Goal: Task Accomplishment & Management: Complete application form

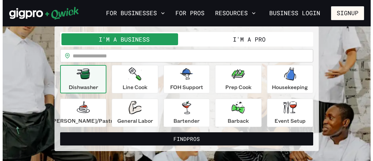
scroll to position [40, 0]
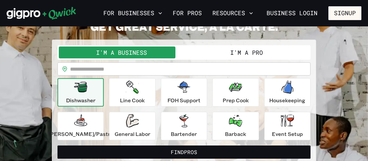
click at [232, 47] on button "I'm a Pro" at bounding box center [246, 53] width 125 height 12
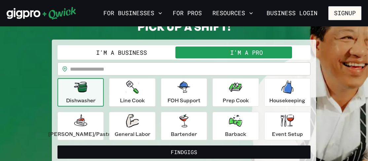
click at [138, 51] on button "I'm a Business" at bounding box center [121, 53] width 125 height 12
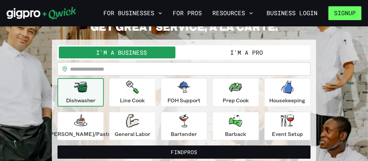
click at [344, 11] on button "Signup" at bounding box center [344, 13] width 33 height 14
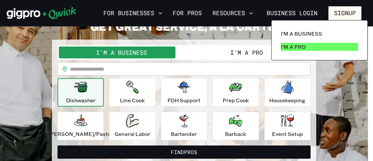
click at [291, 44] on p "I'm a Pro" at bounding box center [293, 47] width 25 height 8
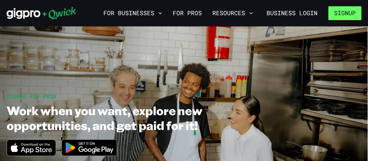
click at [348, 15] on button "Signup" at bounding box center [344, 13] width 33 height 14
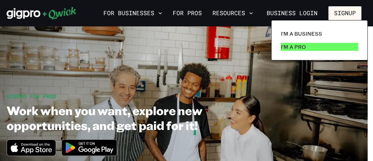
click at [296, 47] on p "I'm a Pro" at bounding box center [293, 47] width 25 height 8
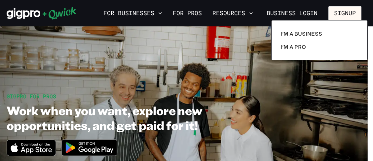
click at [273, 99] on div at bounding box center [186, 80] width 373 height 161
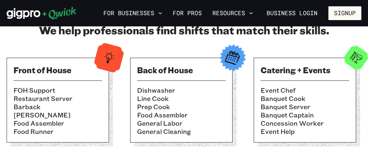
scroll to position [251, 0]
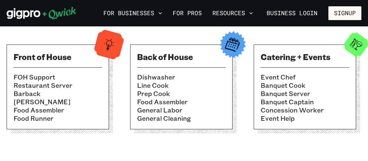
click at [160, 77] on li "Dishwasher" at bounding box center [181, 77] width 88 height 8
click at [187, 49] on div "Back of House Dishwasher Line Cook Prep Cook Food Assembler General Labor Gener…" at bounding box center [181, 87] width 102 height 85
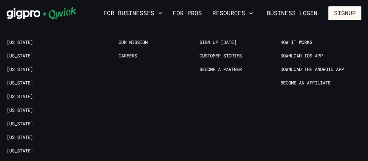
scroll to position [1255, 0]
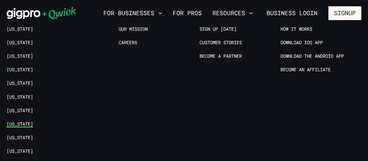
click at [26, 125] on link "[US_STATE]" at bounding box center [20, 124] width 26 height 6
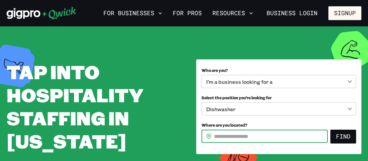
click at [232, 137] on input "Where are you located?" at bounding box center [271, 136] width 114 height 13
click at [330, 130] on button "Find" at bounding box center [343, 137] width 26 height 14
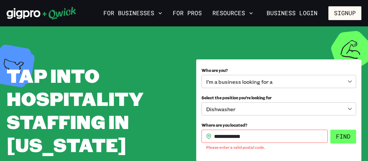
click at [340, 138] on button "Find" at bounding box center [343, 137] width 26 height 14
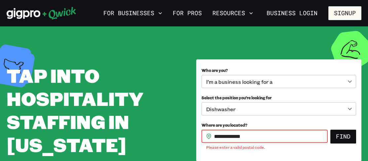
click at [235, 137] on input "**********" at bounding box center [271, 136] width 114 height 13
click at [330, 130] on button "Find" at bounding box center [343, 137] width 26 height 14
click at [235, 137] on input "**" at bounding box center [271, 136] width 114 height 13
type input "*"
click at [330, 130] on button "Find" at bounding box center [343, 137] width 26 height 14
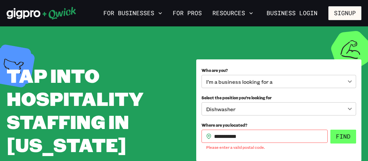
click at [340, 139] on button "Find" at bounding box center [343, 137] width 26 height 14
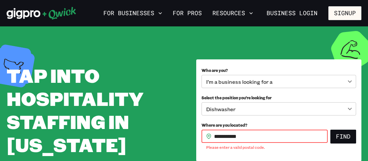
click at [265, 139] on input "**********" at bounding box center [271, 136] width 114 height 13
type input "*"
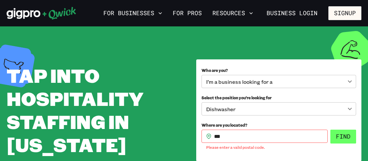
click at [346, 133] on button "Find" at bounding box center [343, 137] width 26 height 14
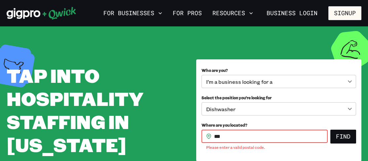
click at [279, 139] on input "***" at bounding box center [271, 136] width 114 height 13
type input "*****"
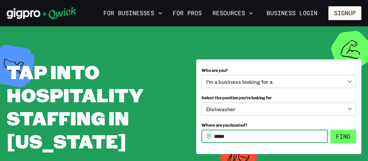
click at [342, 135] on button "Find" at bounding box center [343, 137] width 26 height 14
